Goal: Task Accomplishment & Management: Manage account settings

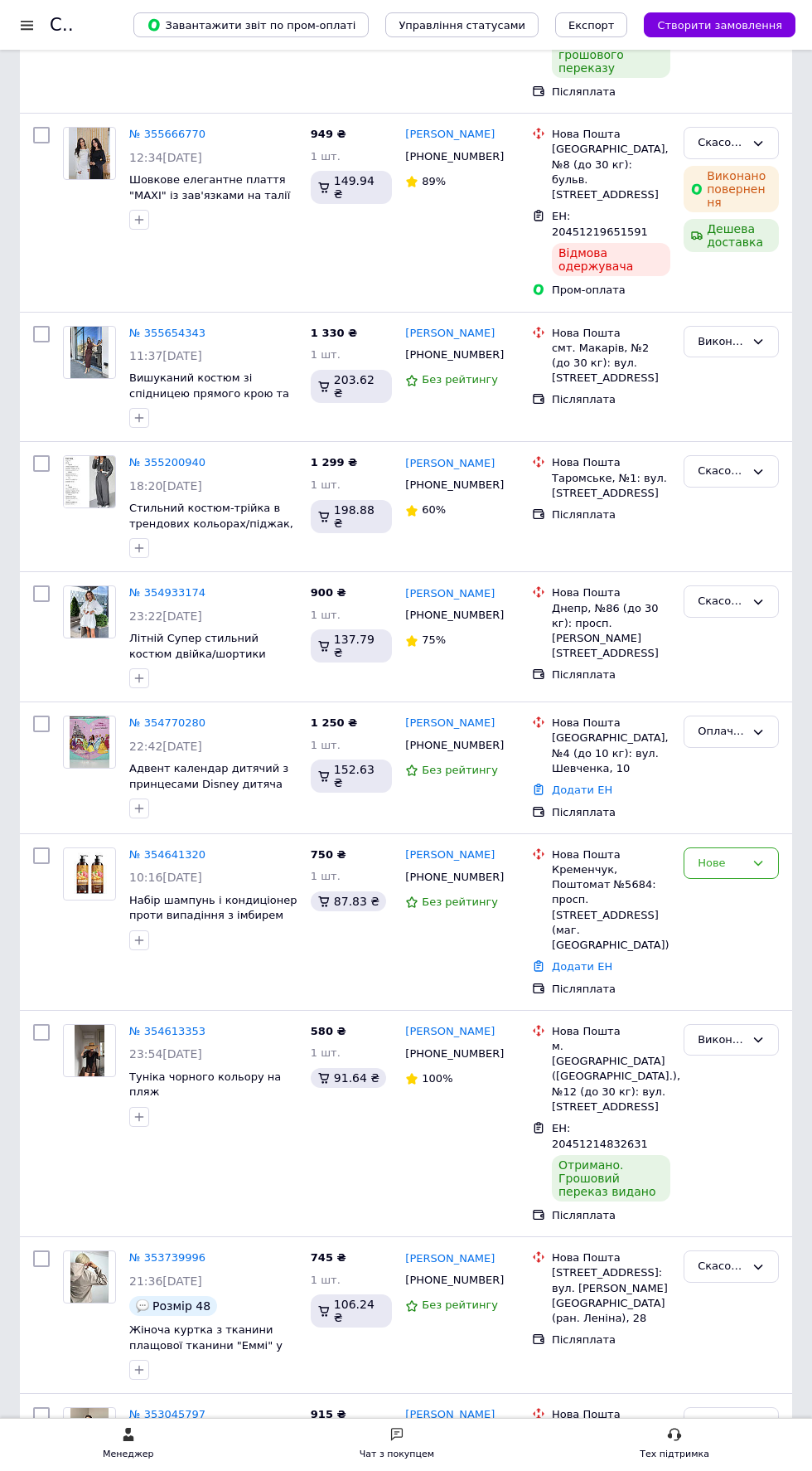
scroll to position [350, 0]
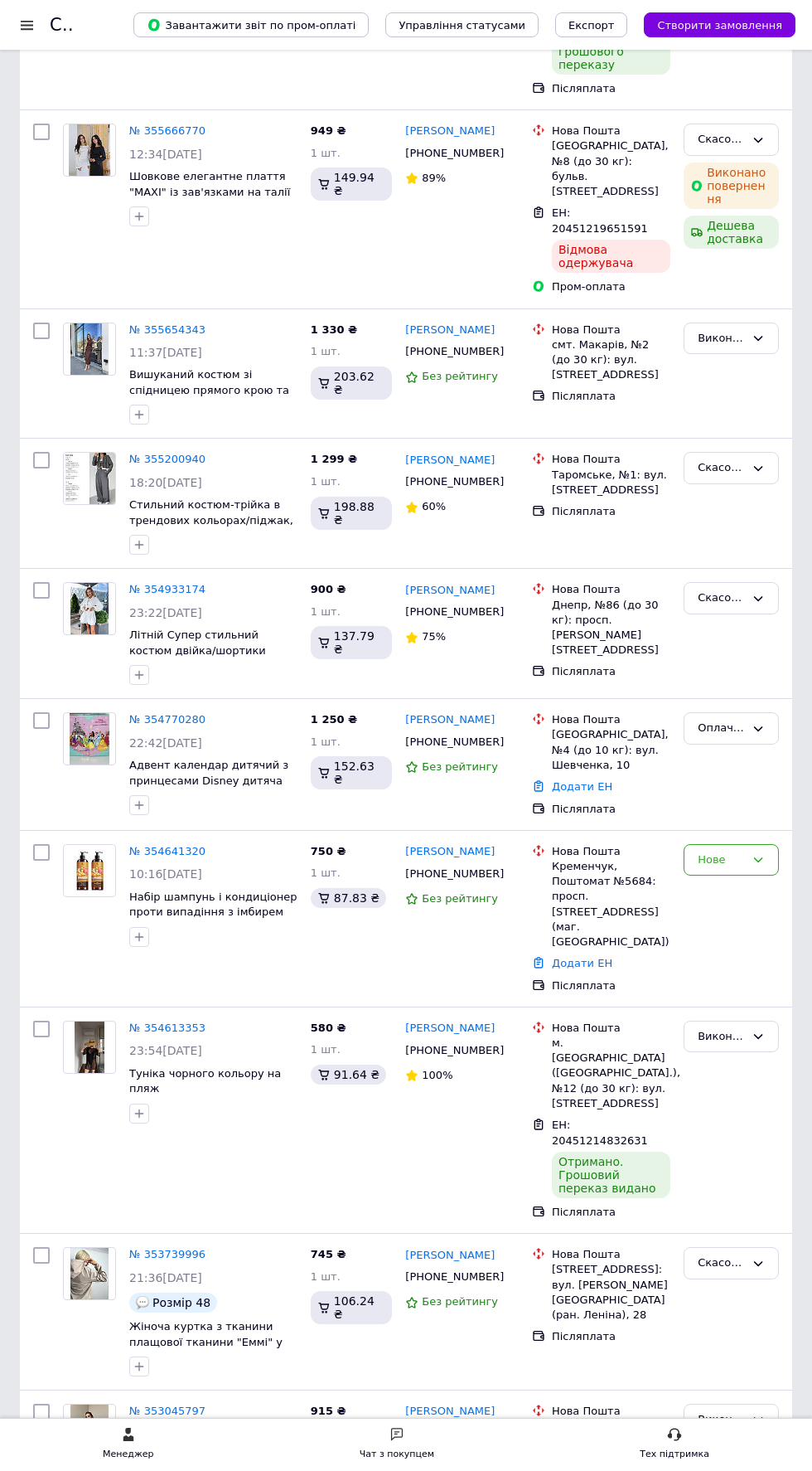
click at [202, 736] on span "22:42[DATE]" at bounding box center [166, 743] width 73 height 13
click at [233, 759] on span "Адвент календар дитячий з принцесами Disney дитяча косметика" at bounding box center [209, 780] width 159 height 43
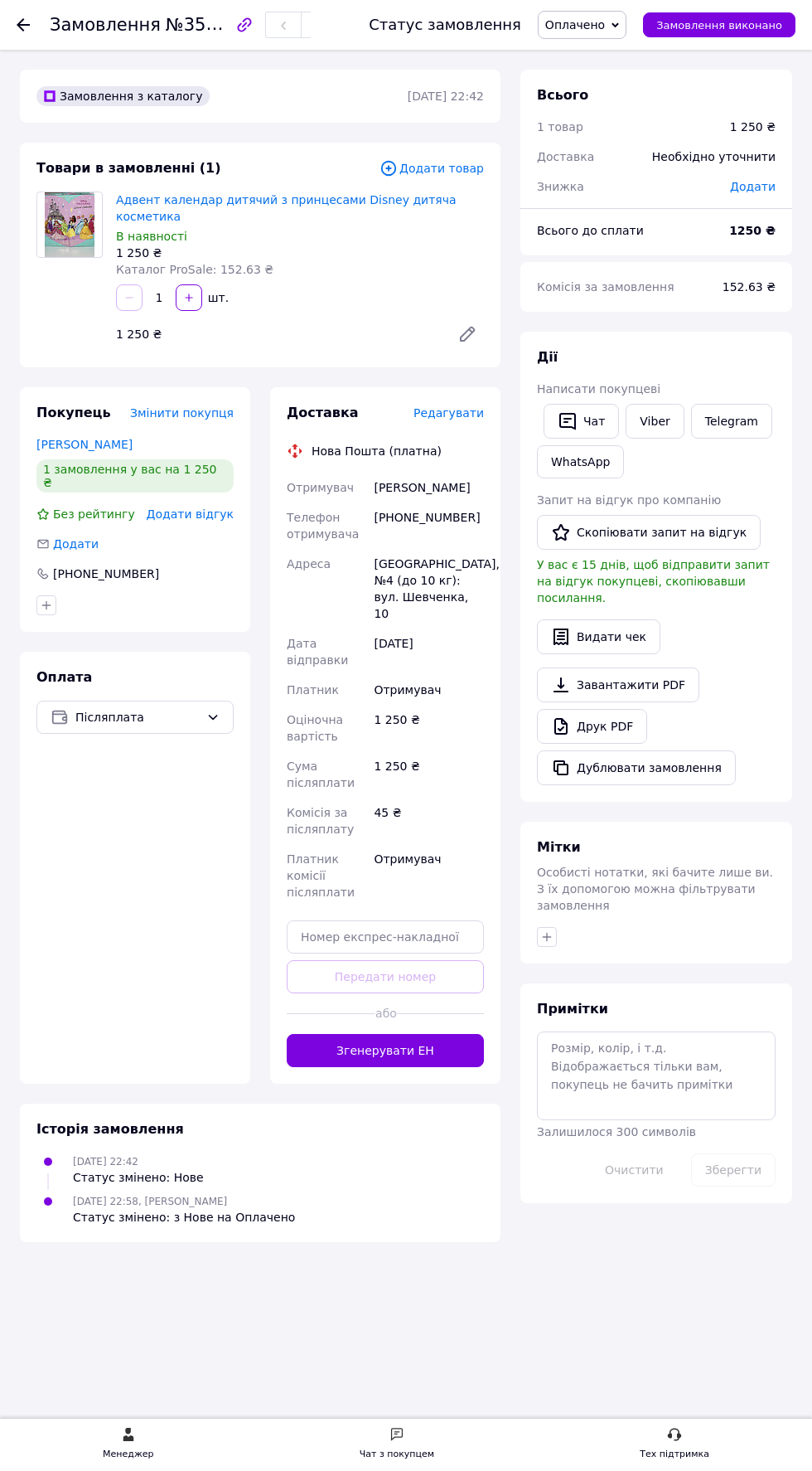
click at [20, 22] on use at bounding box center [23, 24] width 13 height 13
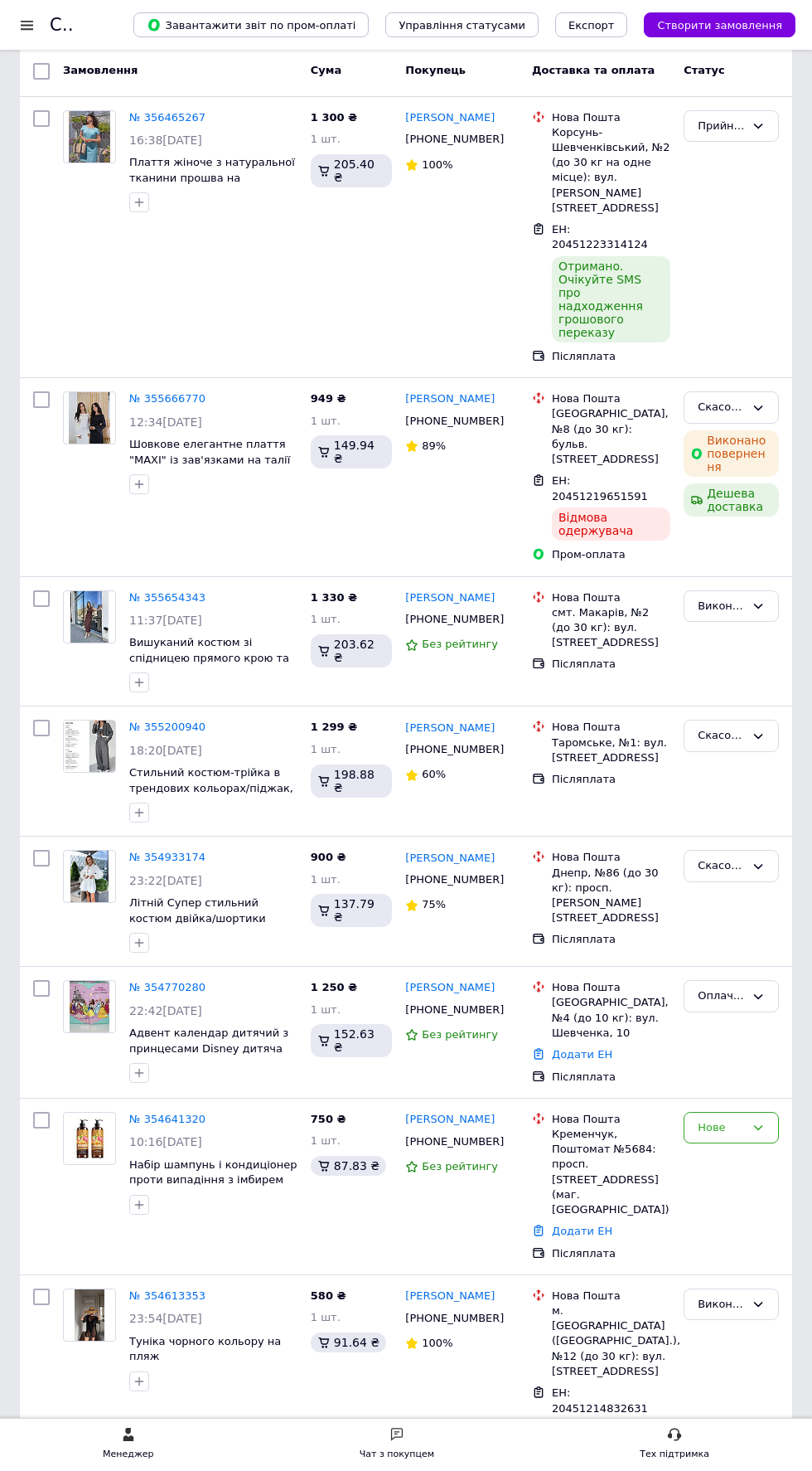
scroll to position [103, 0]
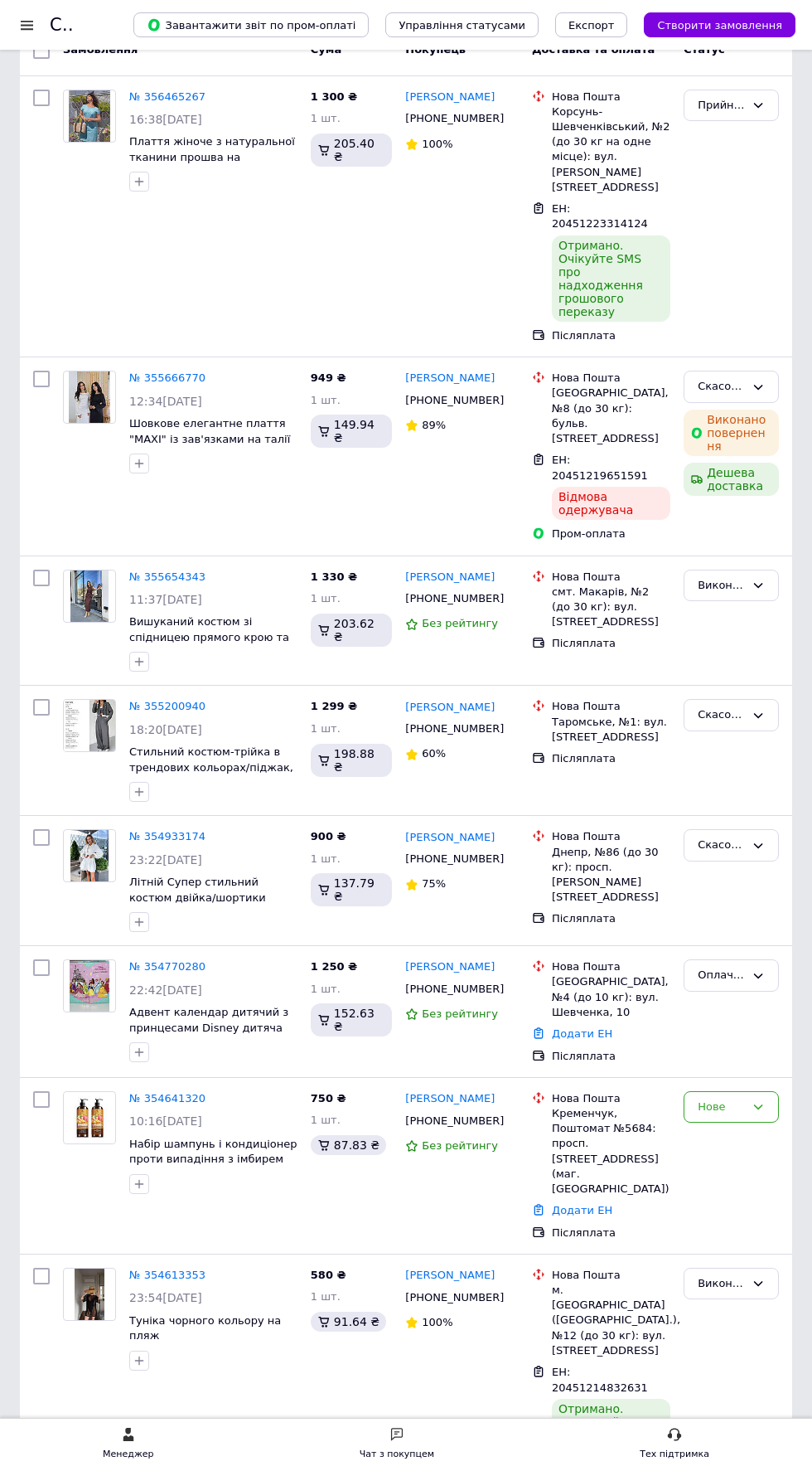
scroll to position [103, 0]
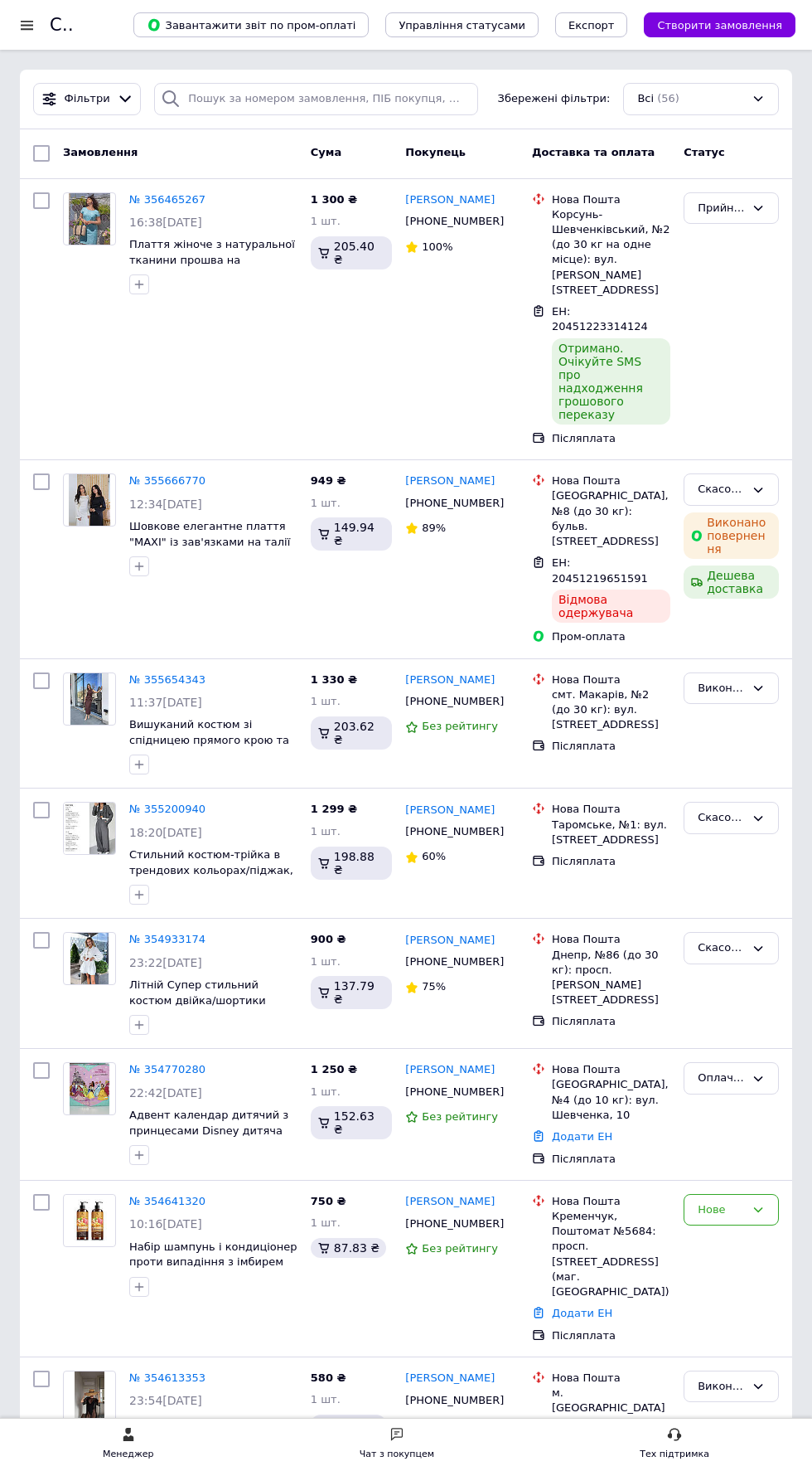
click at [740, 207] on div "Прийнято" at bounding box center [721, 208] width 47 height 17
click at [737, 305] on li "Оплачено" at bounding box center [732, 303] width 94 height 30
click at [27, 23] on div at bounding box center [27, 24] width 21 height 15
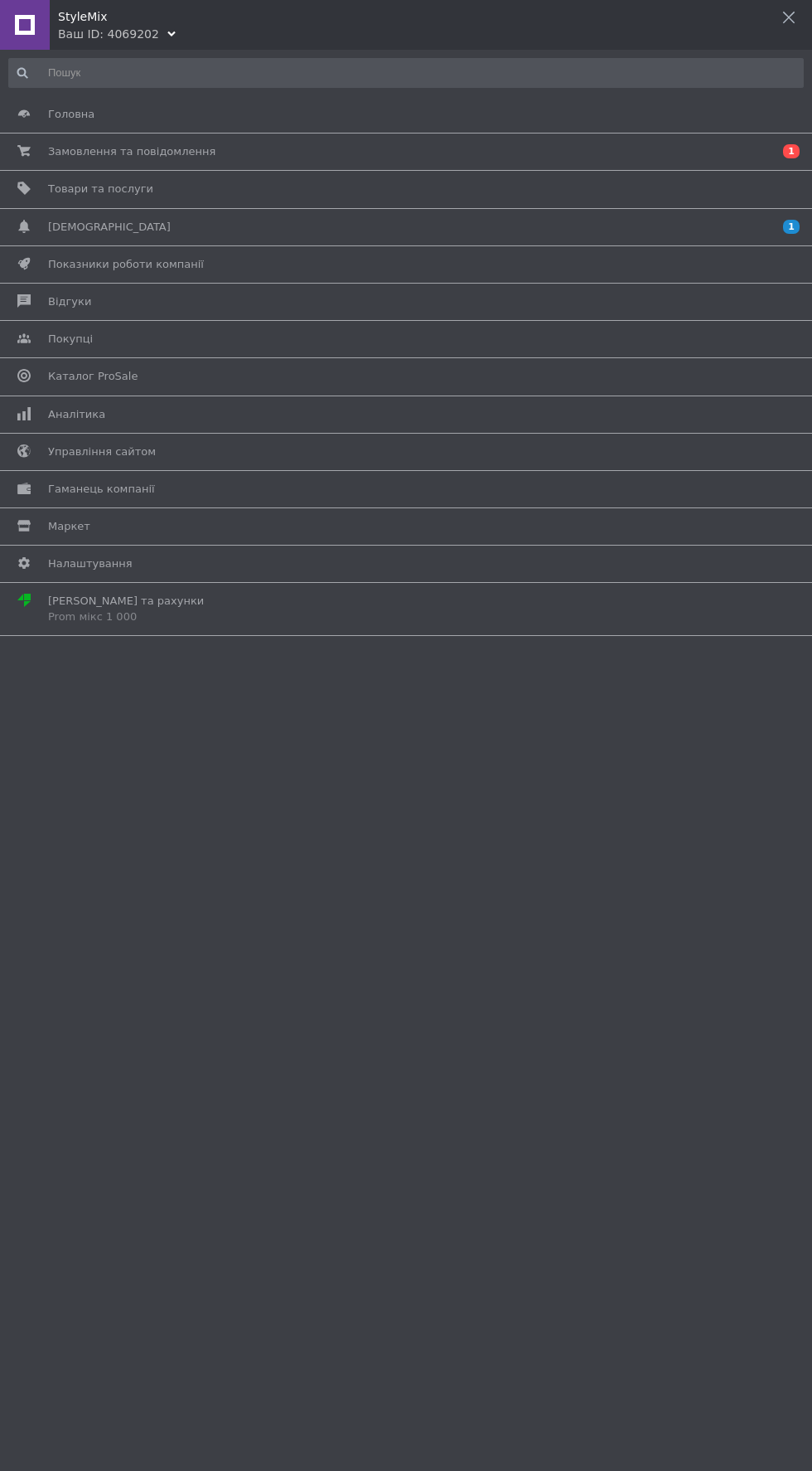
click at [220, 226] on span "[DEMOGRAPHIC_DATA]" at bounding box center [403, 227] width 710 height 15
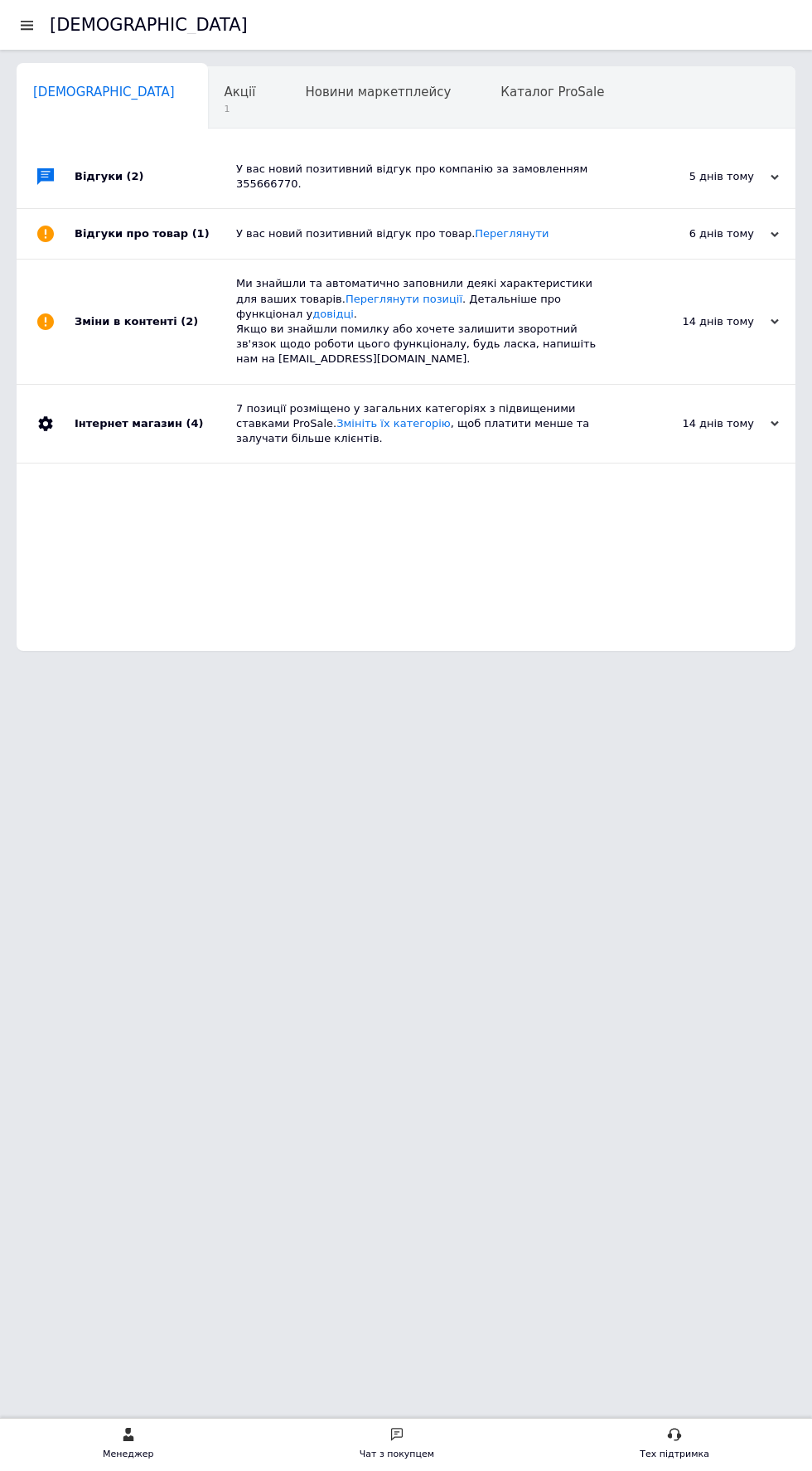
scroll to position [0, 8]
click at [283, 169] on div "У вас новий позитивний відгук про компанію за замовленням 355666770." at bounding box center [425, 176] width 377 height 30
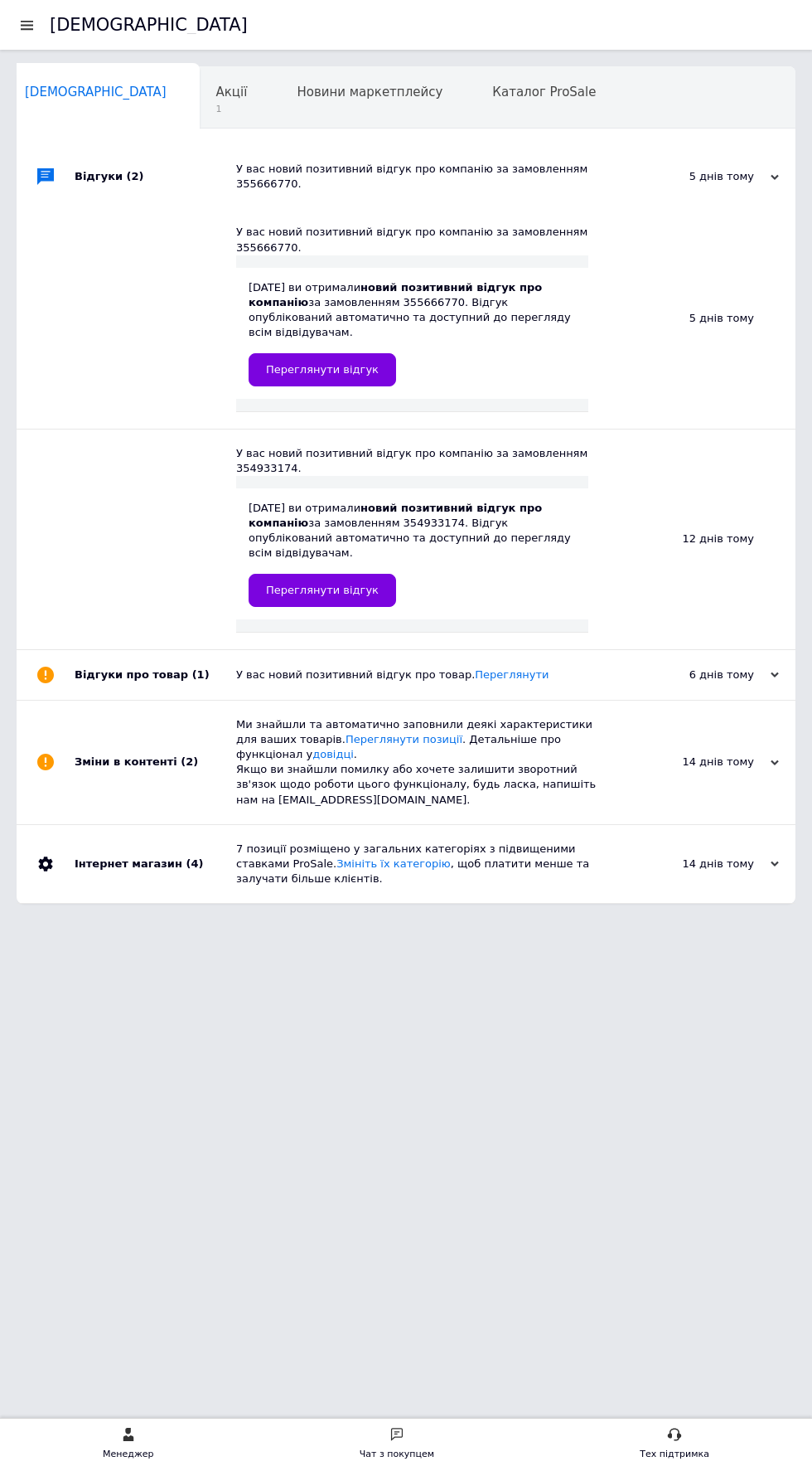
click at [385, 232] on div "У вас новий позитивний відгук про компанію за замовленням 355666770." at bounding box center [412, 239] width 352 height 30
click at [336, 363] on span "Переглянути відгук" at bounding box center [323, 370] width 113 height 13
click at [399, 502] on b "новий позитивний відгук про компанію" at bounding box center [395, 515] width 293 height 28
click at [345, 583] on span "Переглянути відгук" at bounding box center [323, 590] width 113 height 13
